Goal: Navigation & Orientation: Go to known website

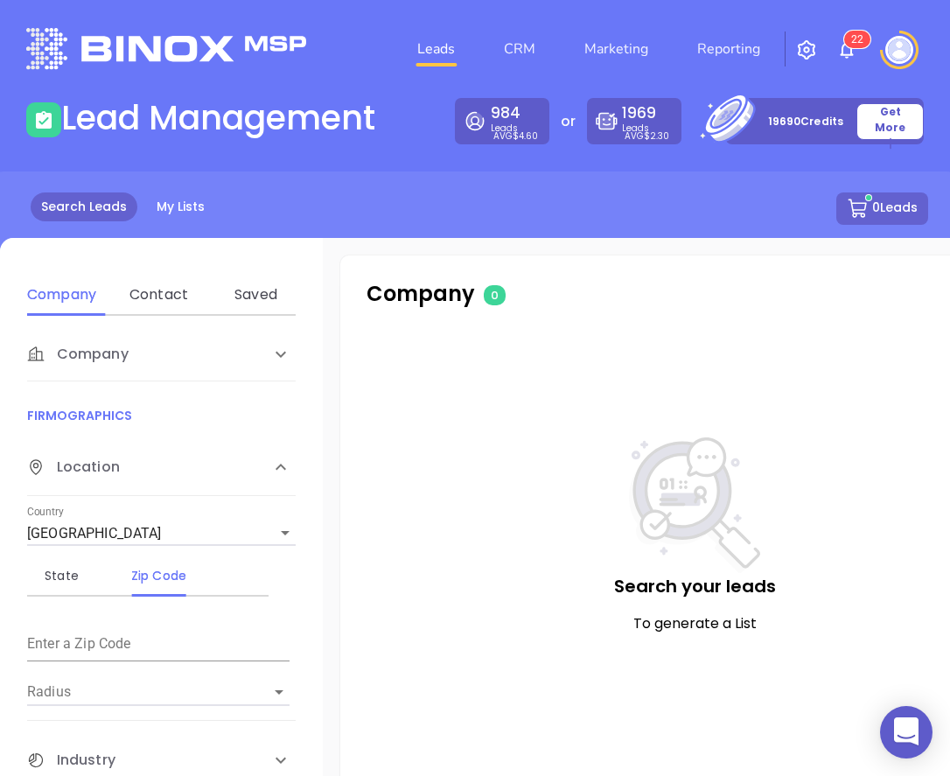
click at [629, 304] on p "Company 0" at bounding box center [530, 293] width 328 height 31
click at [899, 52] on img at bounding box center [899, 50] width 28 height 28
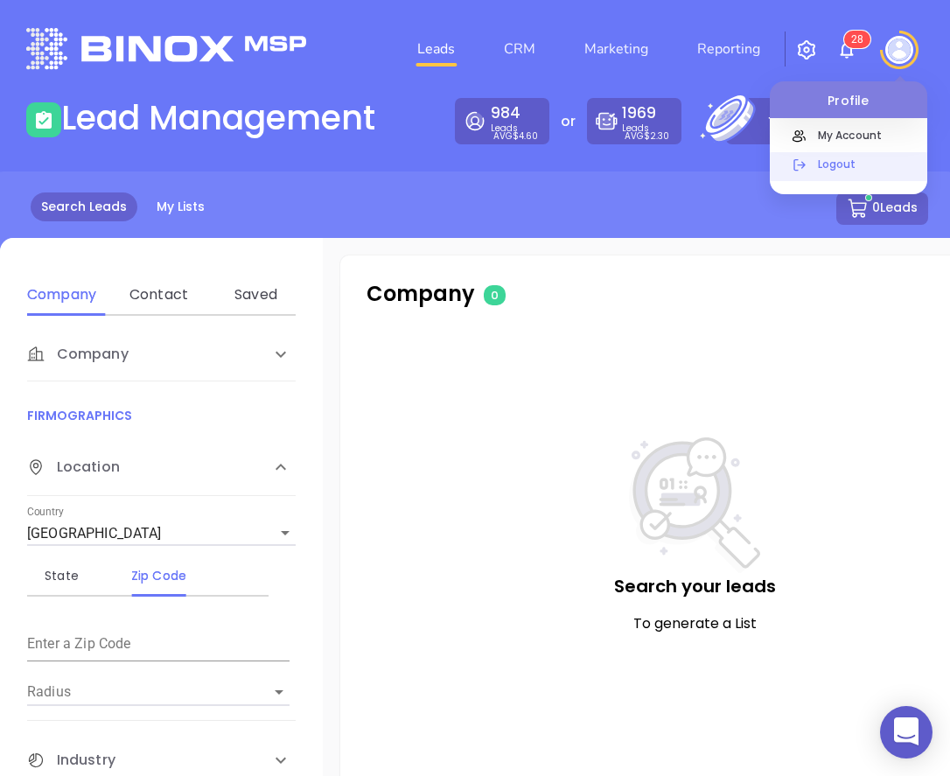
click at [853, 165] on p "Logout" at bounding box center [868, 164] width 118 height 18
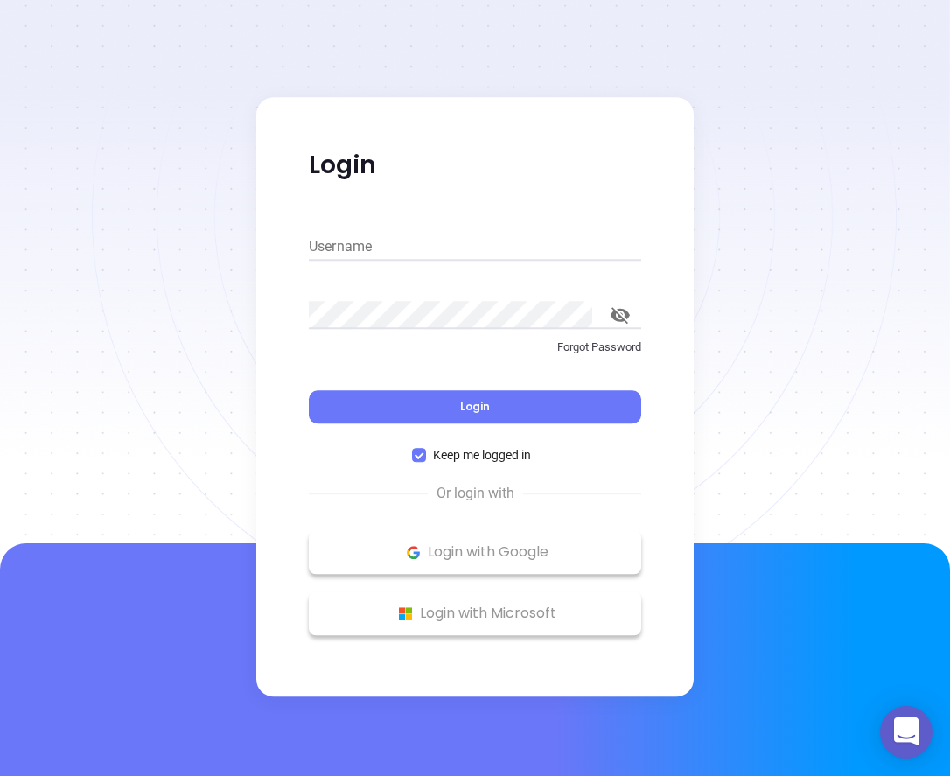
type input "kevin@binoxmsp.com"
